Goal: Task Accomplishment & Management: Manage account settings

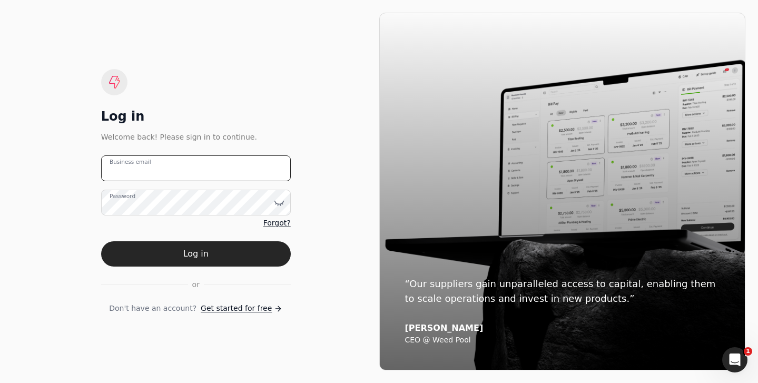
type email "[EMAIL_ADDRESS][DOMAIN_NAME]"
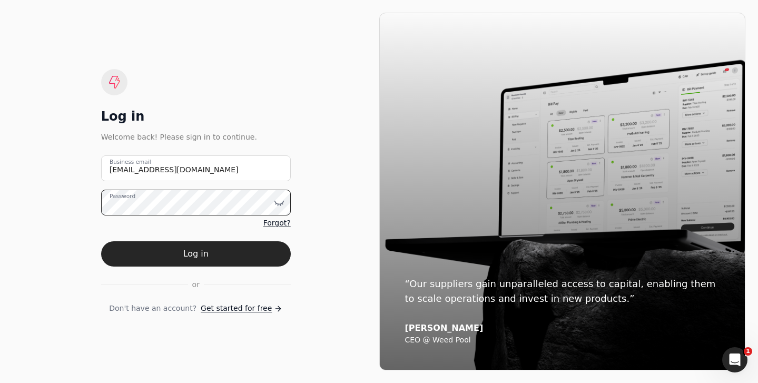
click at [195, 254] on button "Log in" at bounding box center [196, 253] width 190 height 25
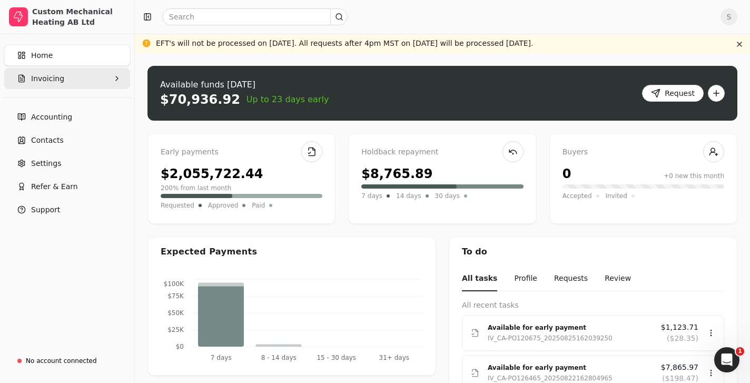
click at [117, 81] on icon "button" at bounding box center [117, 78] width 8 height 8
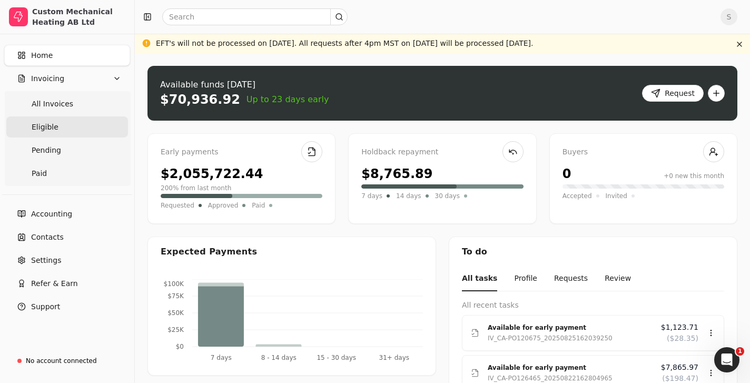
click at [47, 127] on span "Eligible" at bounding box center [45, 127] width 27 height 11
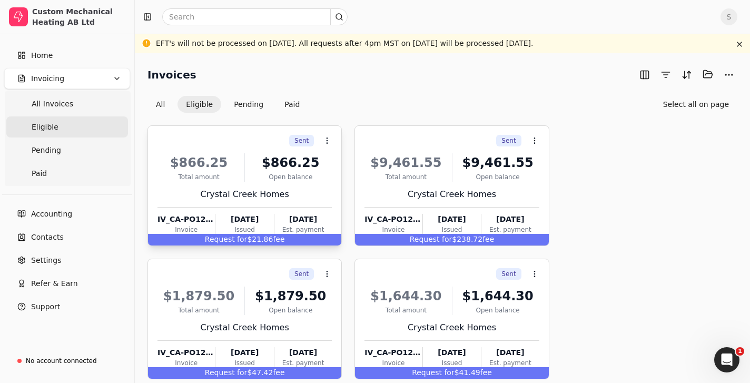
click at [196, 142] on div "Sent Context Menu Button" at bounding box center [243, 141] width 176 height 18
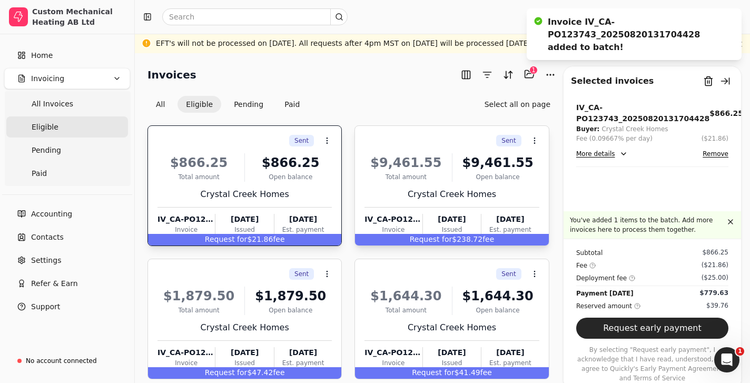
click at [381, 150] on div "$9,461.55 Total amount $9,461.55 Open balance Crystal Creek Homes IV_CA-PO12374…" at bounding box center [451, 192] width 174 height 90
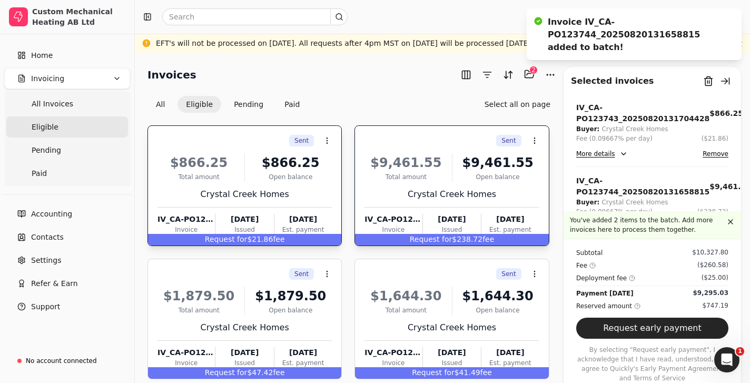
click at [209, 142] on div "Sent Context Menu Button" at bounding box center [243, 141] width 176 height 18
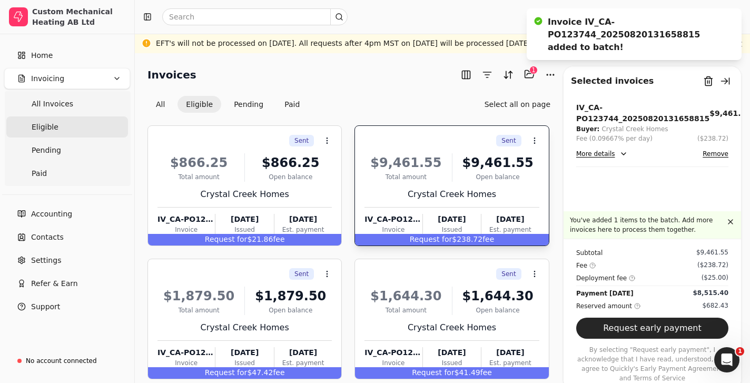
click at [414, 145] on div "Sent Context Menu Button" at bounding box center [450, 141] width 176 height 18
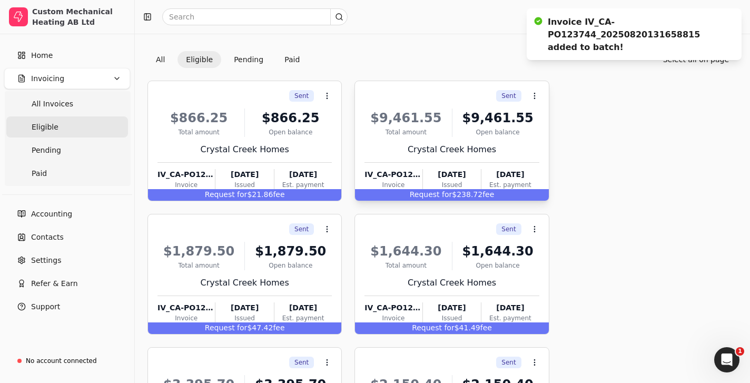
scroll to position [67, 0]
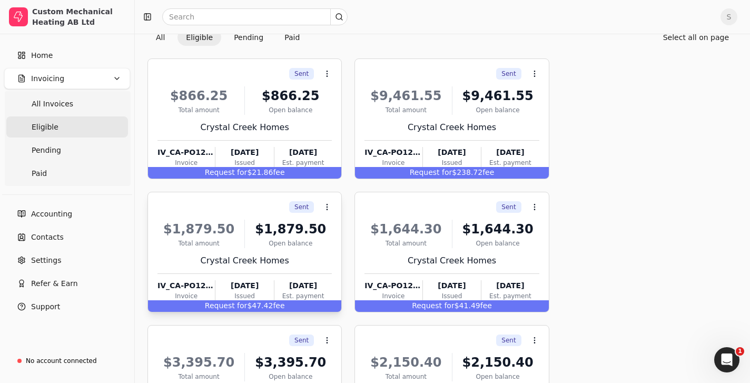
click at [214, 209] on div "Sent Context Menu Button" at bounding box center [243, 207] width 176 height 18
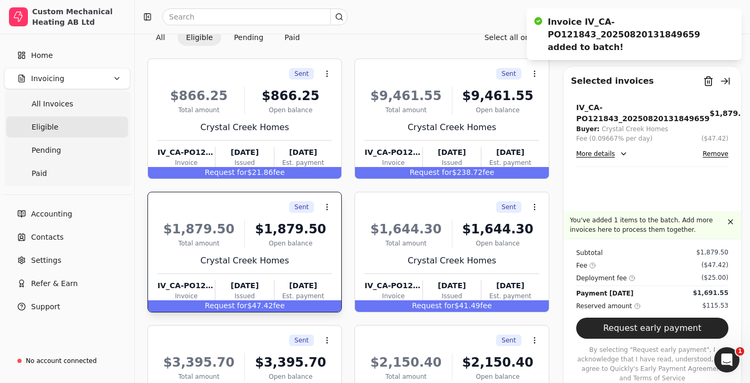
click at [173, 211] on div "Sent Context Menu Button" at bounding box center [243, 207] width 176 height 18
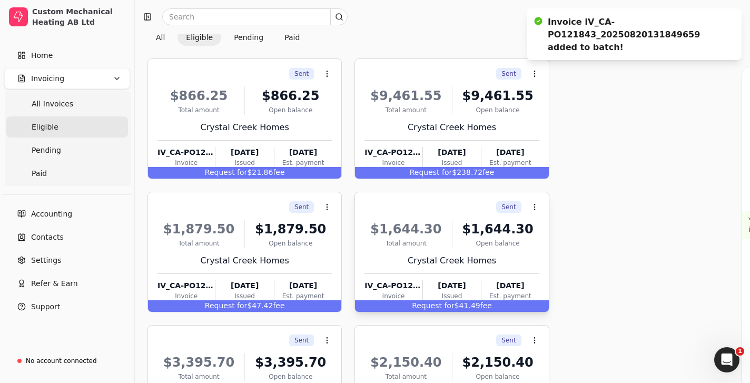
click at [397, 211] on div "Sent Context Menu Button" at bounding box center [450, 207] width 176 height 18
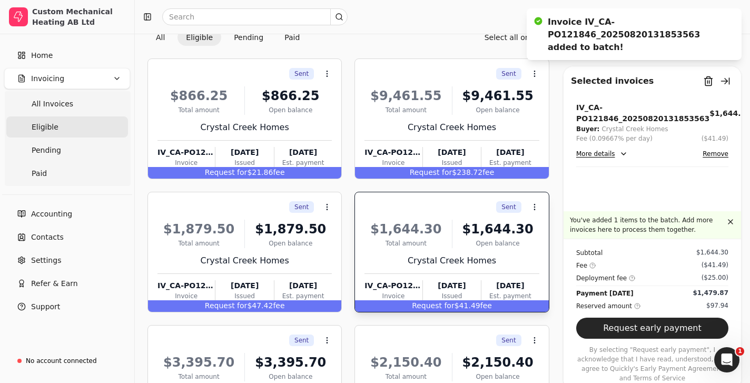
click at [383, 206] on div "Sent Context Menu Button" at bounding box center [450, 207] width 176 height 18
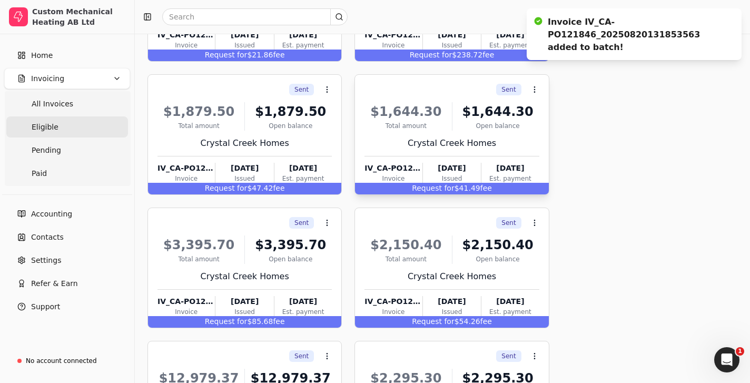
scroll to position [261, 0]
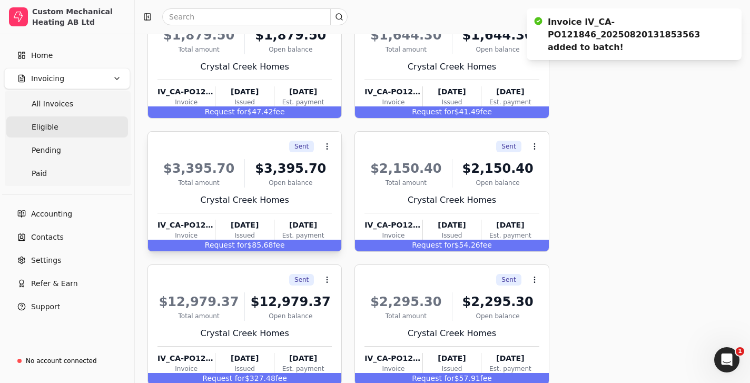
click at [194, 157] on div "$3,395.70 Total amount $3,395.70 Open balance Crystal Creek Homes IV_CA-PO12593…" at bounding box center [244, 198] width 174 height 90
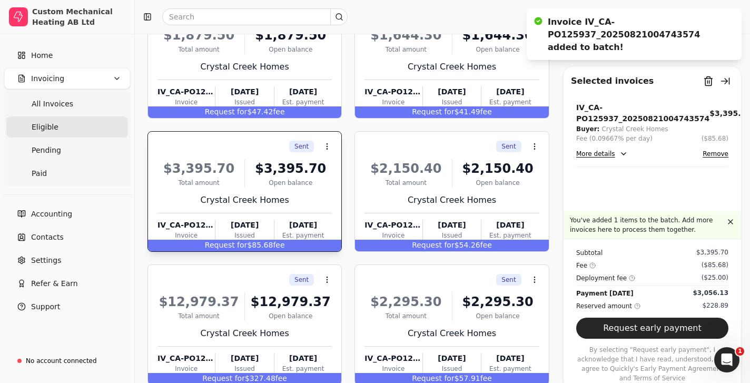
click at [186, 146] on div "Sent Context Menu Button" at bounding box center [243, 146] width 176 height 18
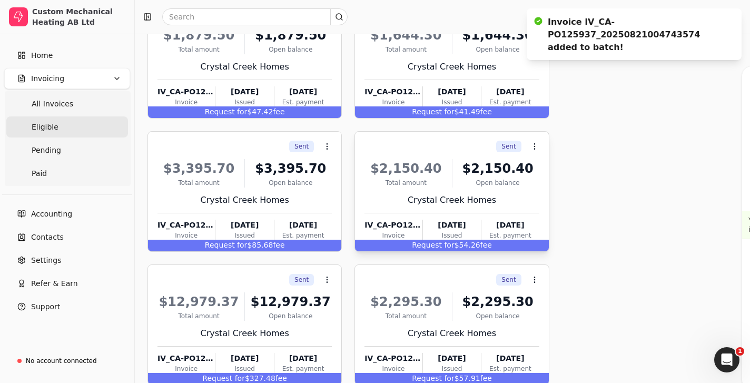
click at [391, 145] on div "Sent Context Menu Button" at bounding box center [450, 146] width 176 height 18
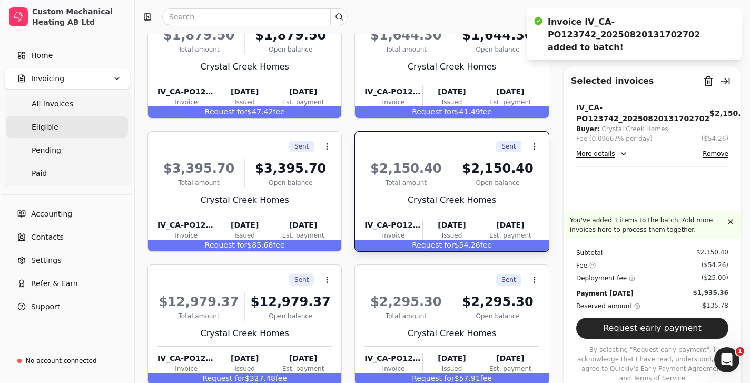
click at [385, 154] on div "Sent Context Menu Button" at bounding box center [450, 146] width 176 height 18
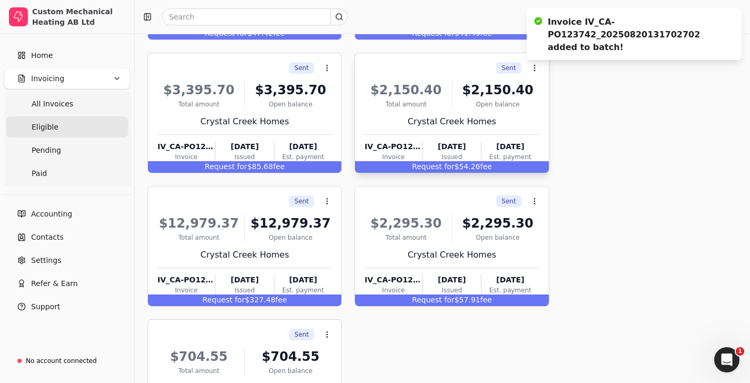
scroll to position [397, 0]
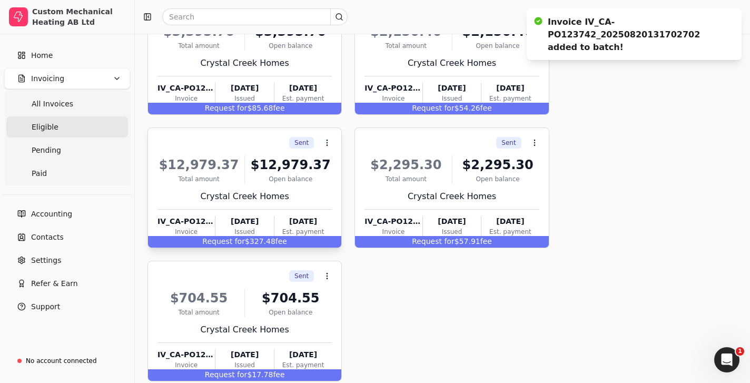
click at [175, 146] on div "Sent Context Menu Button" at bounding box center [243, 143] width 176 height 18
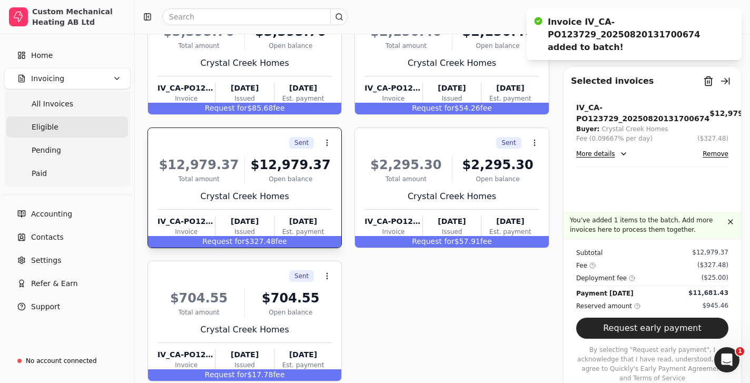
click at [192, 146] on div "Sent Context Menu Button" at bounding box center [243, 143] width 176 height 18
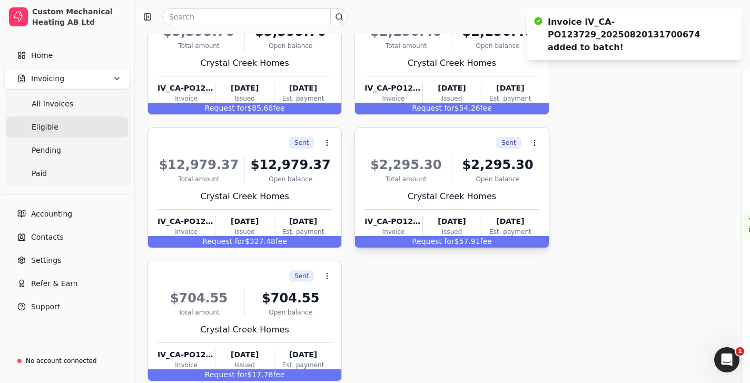
click at [394, 147] on div "Sent Context Menu Button" at bounding box center [450, 143] width 176 height 18
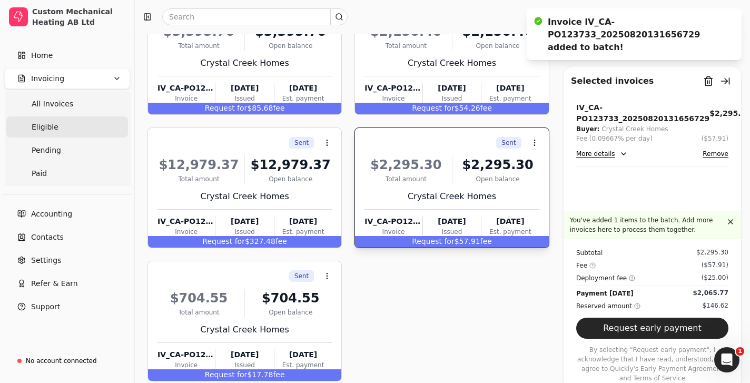
click at [390, 142] on div "Sent Context Menu Button" at bounding box center [450, 143] width 176 height 18
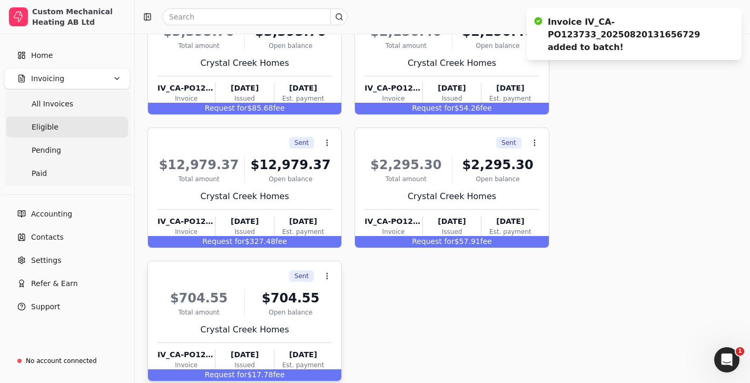
click at [188, 277] on div "Sent Context Menu Button" at bounding box center [243, 276] width 176 height 18
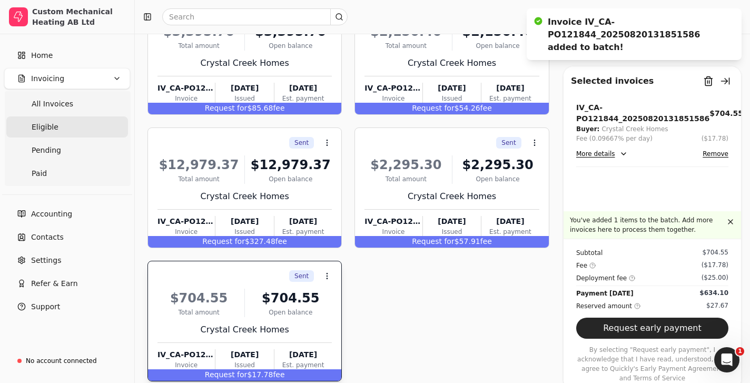
click at [180, 272] on div "Sent Context Menu Button" at bounding box center [243, 276] width 176 height 18
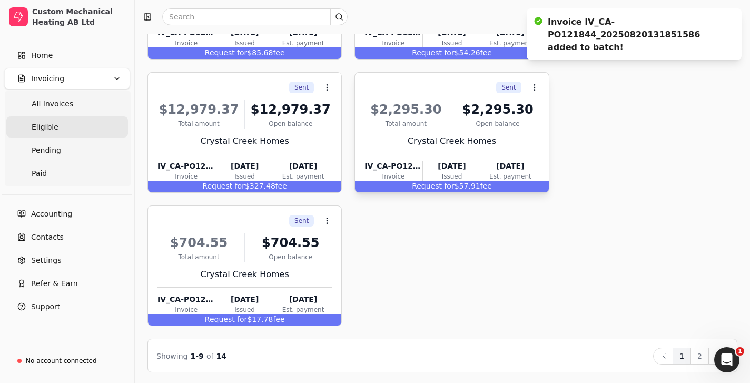
scroll to position [454, 0]
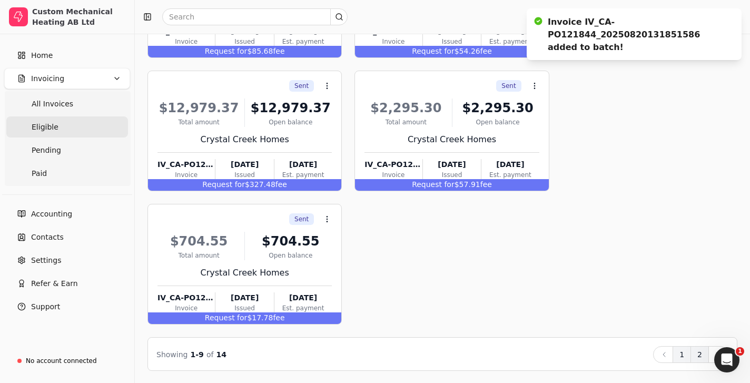
click at [700, 355] on button "2" at bounding box center [699, 354] width 18 height 17
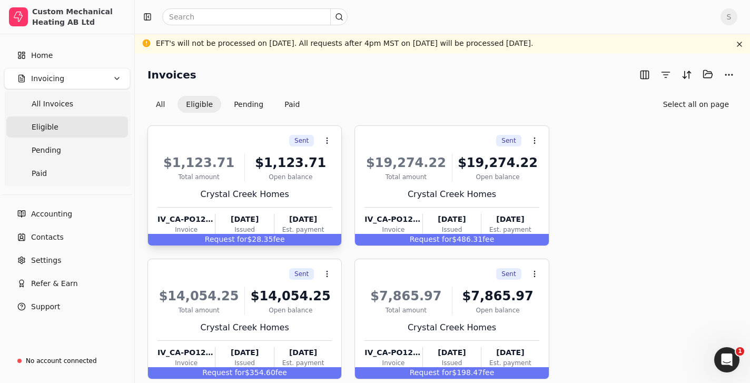
click at [191, 149] on div "$1,123.71 Total amount $1,123.71 Open balance Crystal Creek Homes IV_CA-PO12026…" at bounding box center [244, 192] width 174 height 90
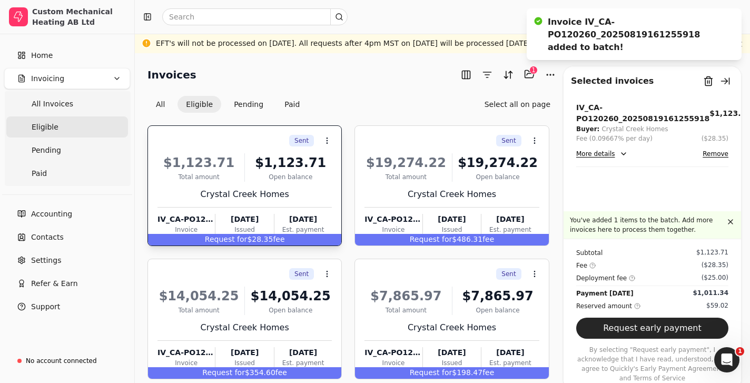
click at [188, 150] on div "$1,123.71 Total amount $1,123.71 Open balance Crystal Creek Homes IV_CA-PO12026…" at bounding box center [244, 192] width 174 height 90
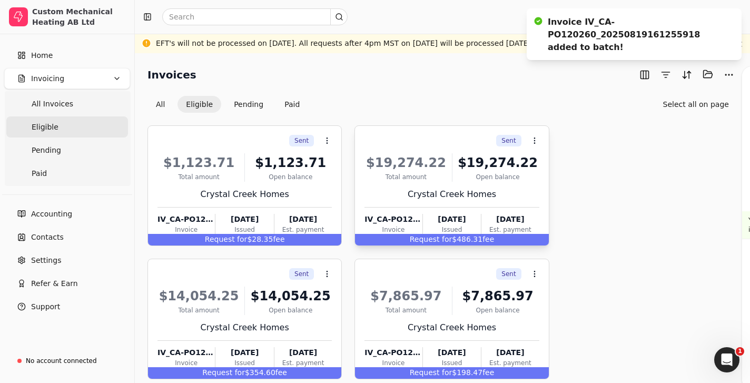
click at [397, 148] on div "Sent Context Menu Button" at bounding box center [450, 141] width 176 height 18
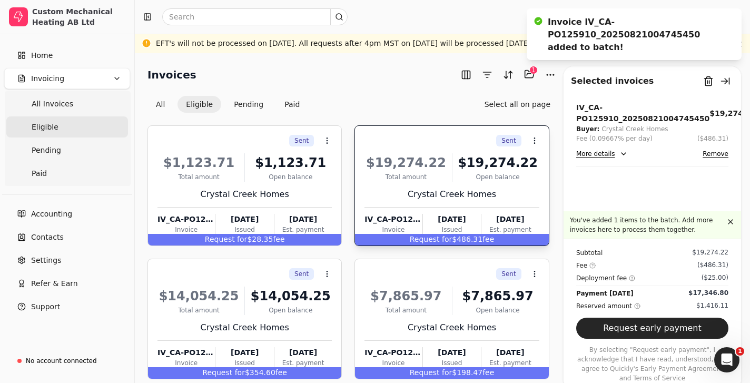
click at [380, 143] on div "Sent Context Menu Button" at bounding box center [450, 141] width 176 height 18
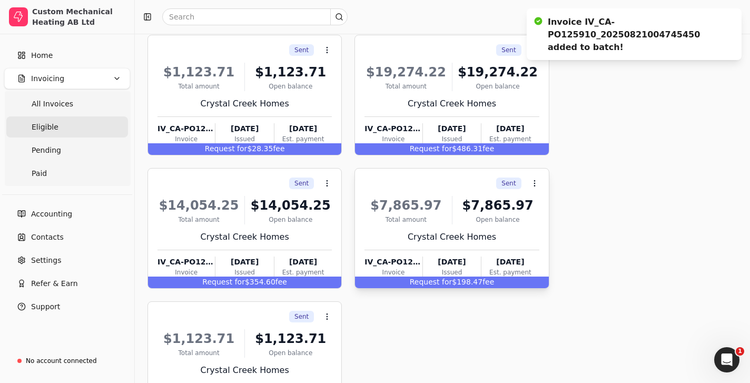
scroll to position [116, 0]
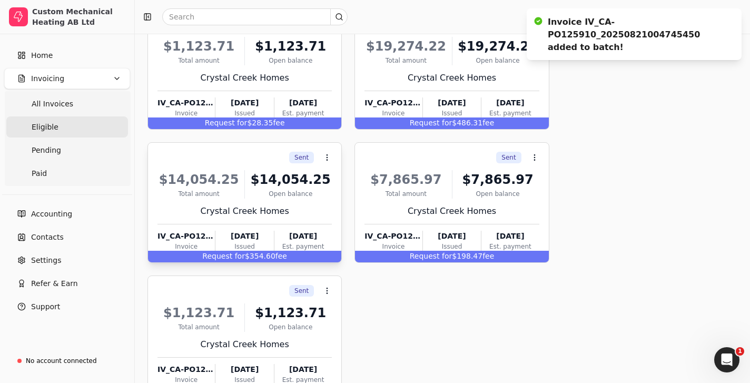
click at [181, 153] on div "Sent Context Menu Button" at bounding box center [243, 157] width 176 height 18
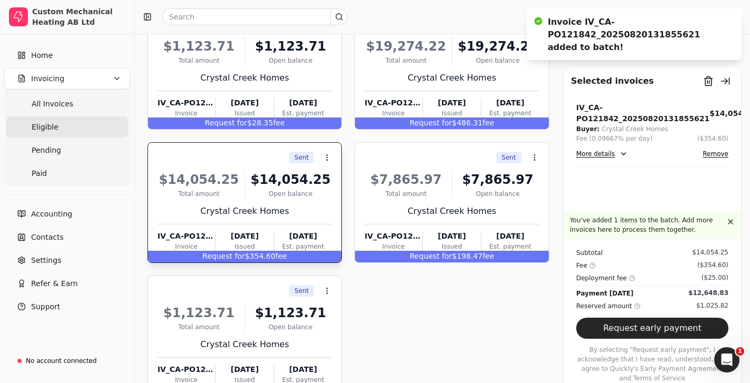
click at [181, 158] on div "Sent Context Menu Button" at bounding box center [243, 157] width 176 height 18
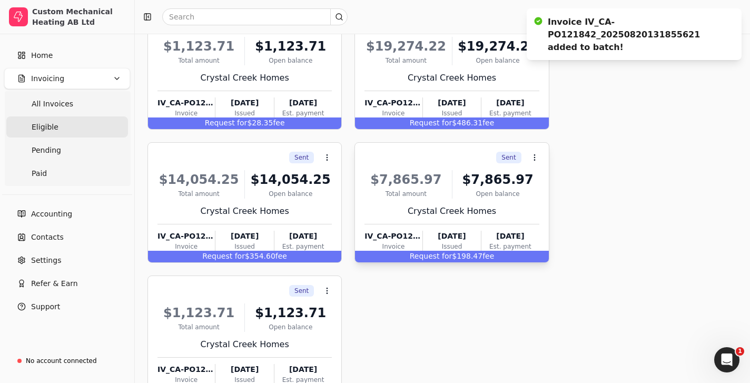
click at [396, 172] on div "$7,865.97" at bounding box center [405, 179] width 83 height 19
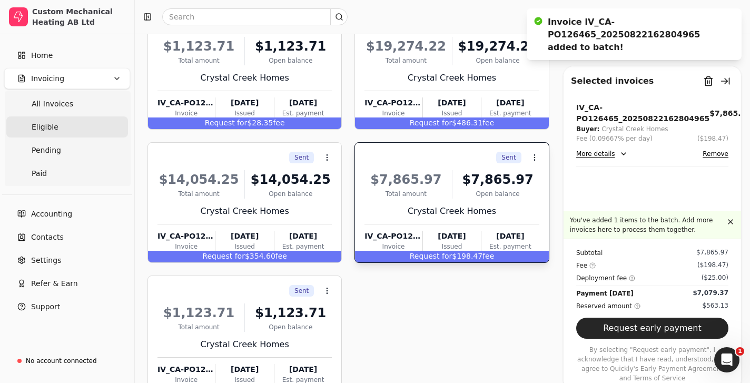
click at [385, 163] on div "Sent Context Menu Button" at bounding box center [450, 157] width 176 height 18
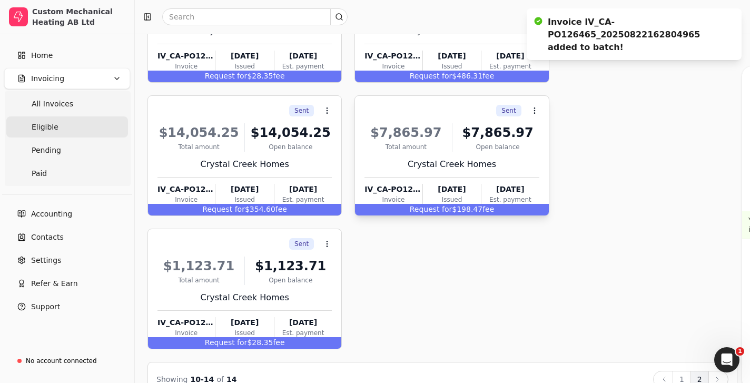
scroll to position [188, 0]
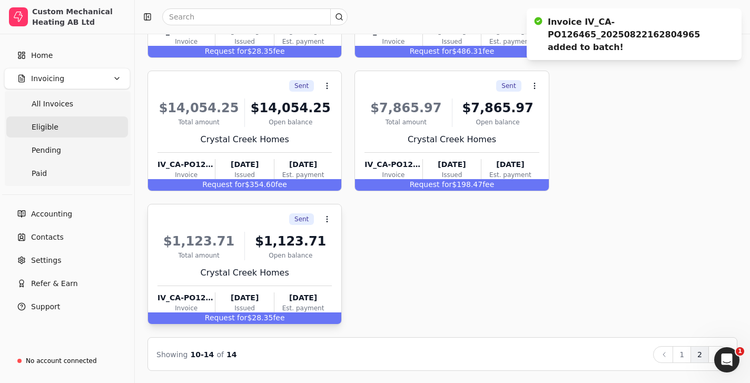
click at [238, 221] on div "Sent Context Menu Button" at bounding box center [243, 219] width 176 height 18
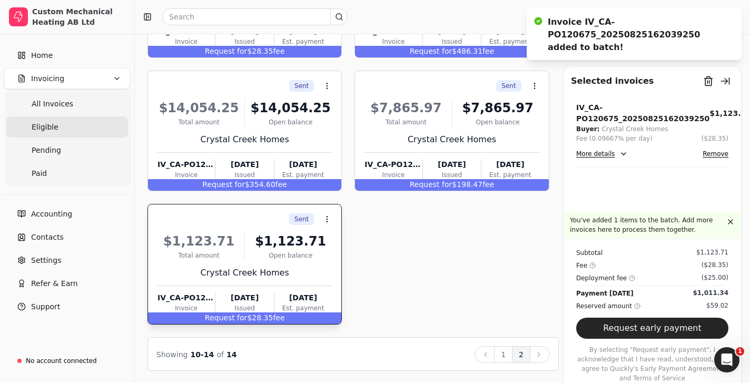
click at [177, 216] on div "Sent Context Menu Button" at bounding box center [243, 219] width 176 height 18
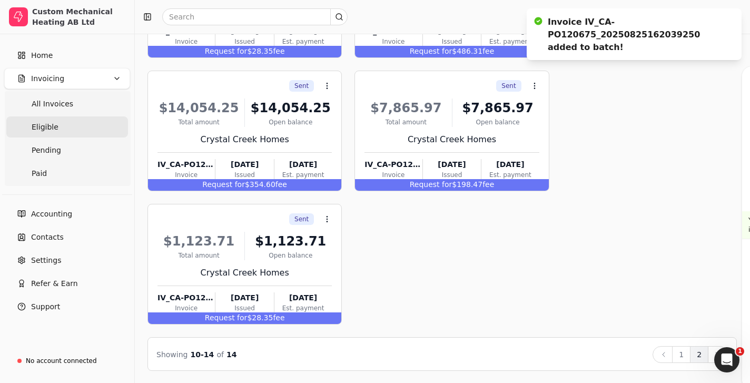
click at [524, 251] on div "Sent Context Menu Button $1,123.71 Total amount $1,123.71 Open balance Crystal …" at bounding box center [441, 130] width 589 height 387
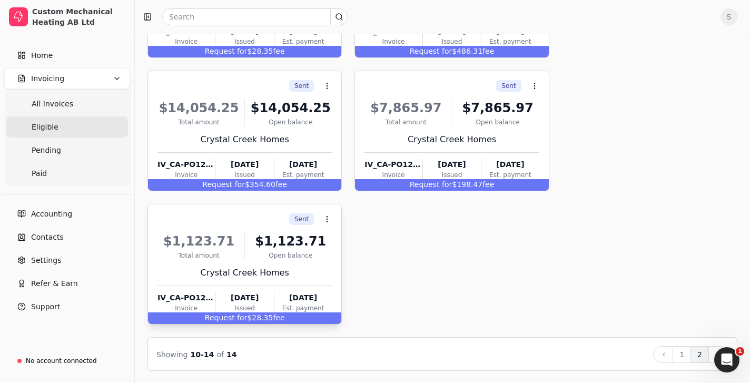
click at [187, 226] on div "Sent Context Menu Button" at bounding box center [243, 219] width 176 height 18
